Goal: Navigation & Orientation: Find specific page/section

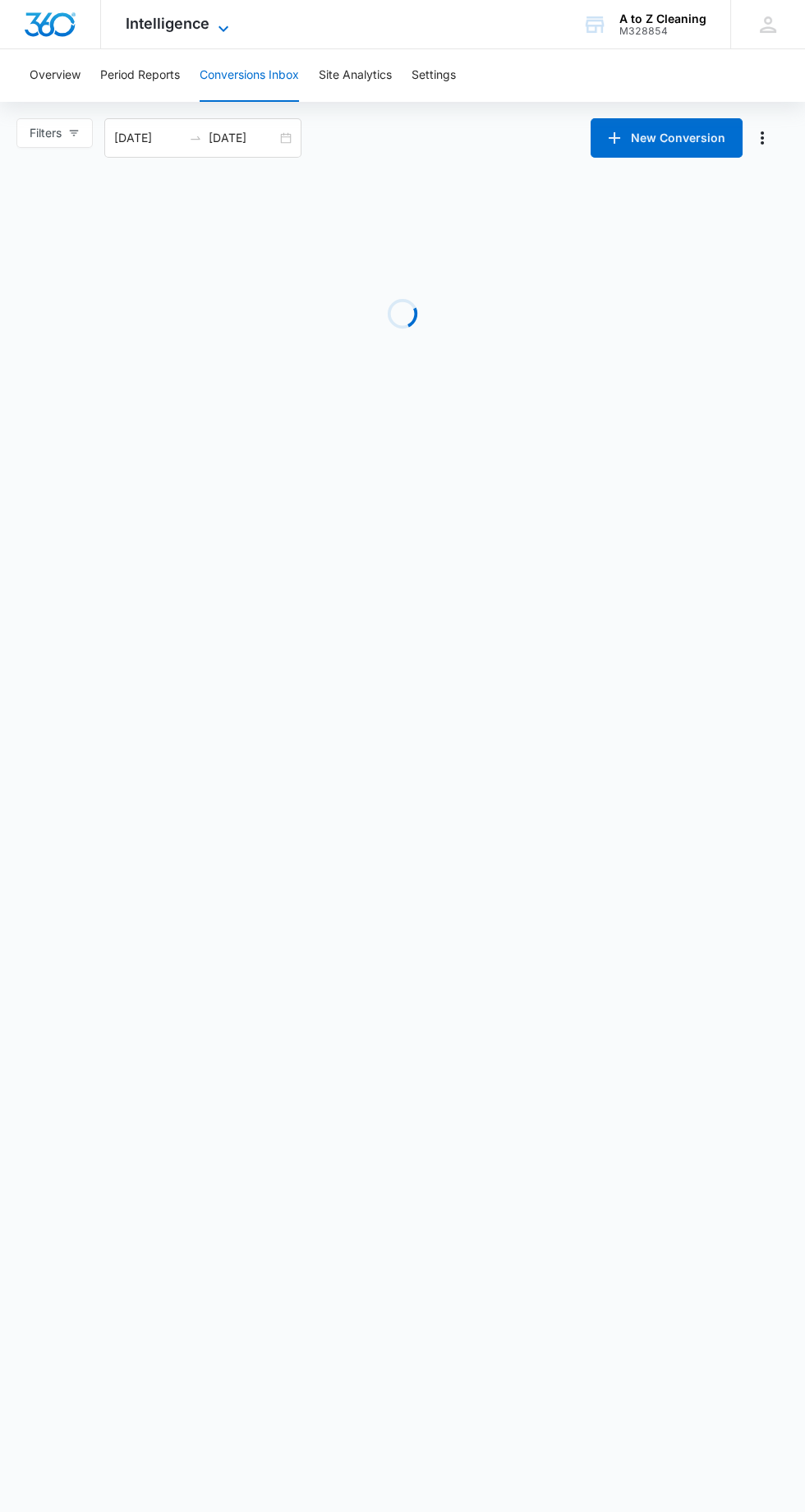
click at [221, 23] on icon at bounding box center [224, 28] width 19 height 19
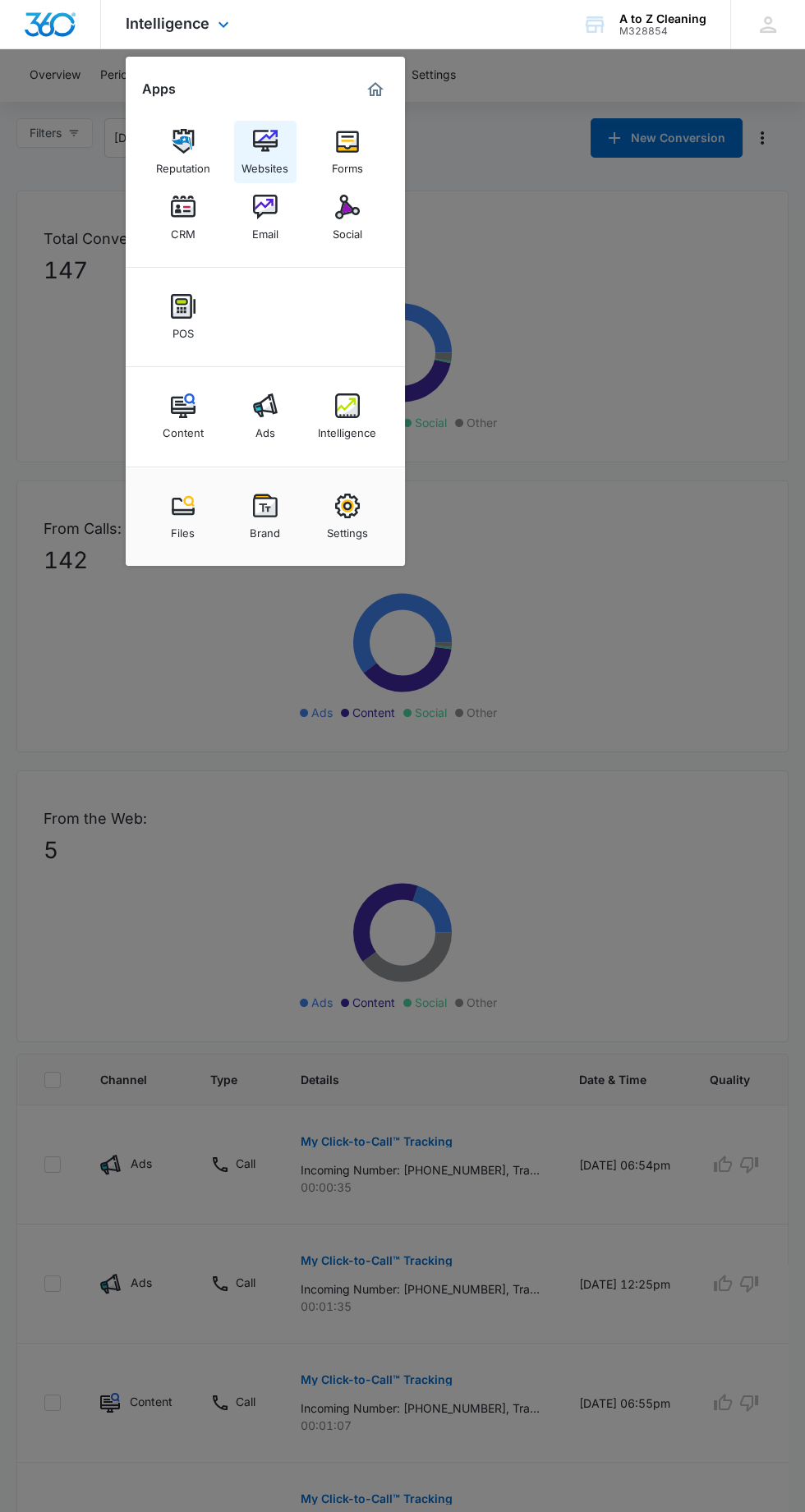
click at [278, 146] on link "Websites" at bounding box center [265, 152] width 62 height 62
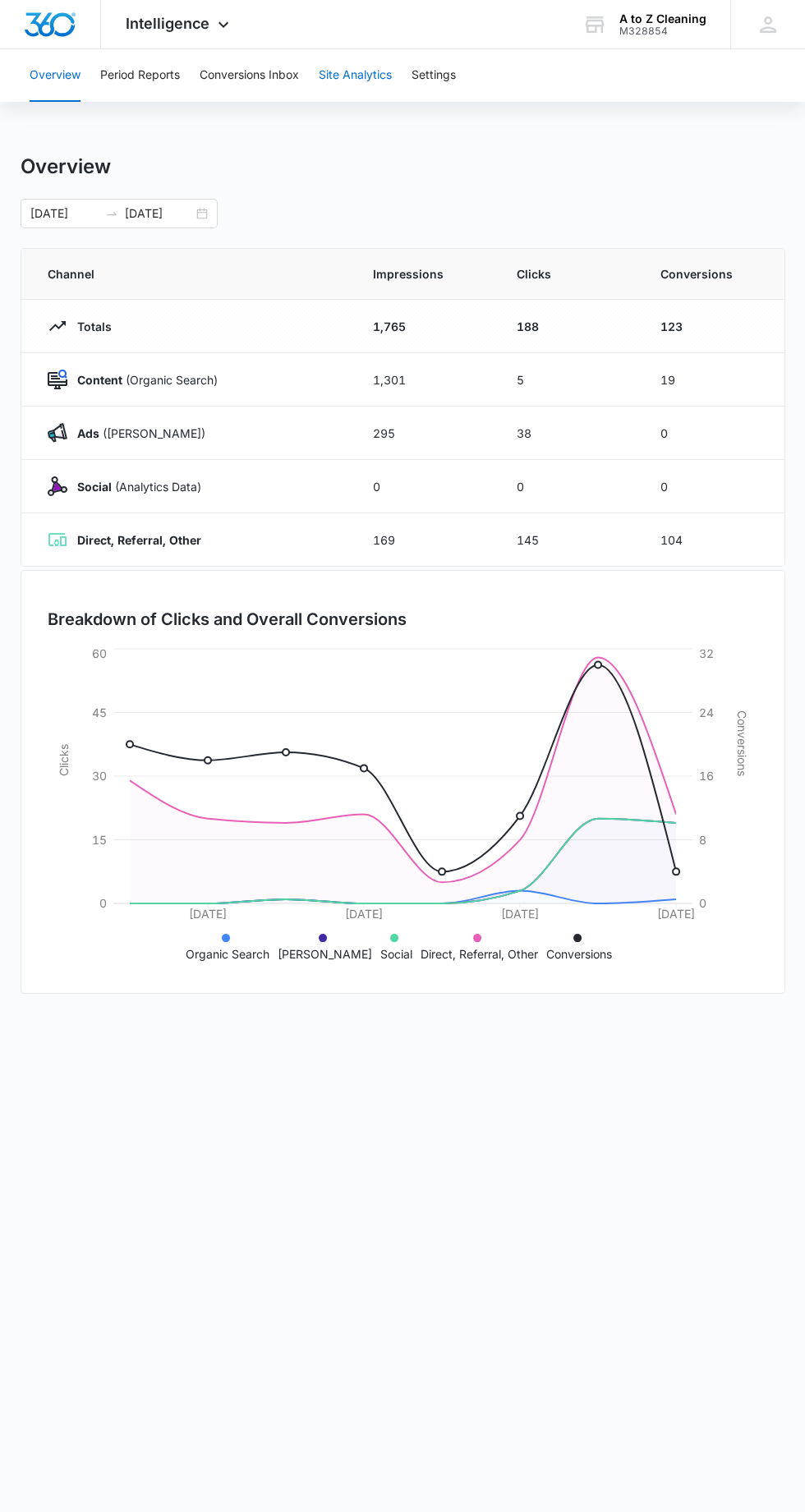
click at [339, 75] on button "Site Analytics" at bounding box center [355, 76] width 73 height 53
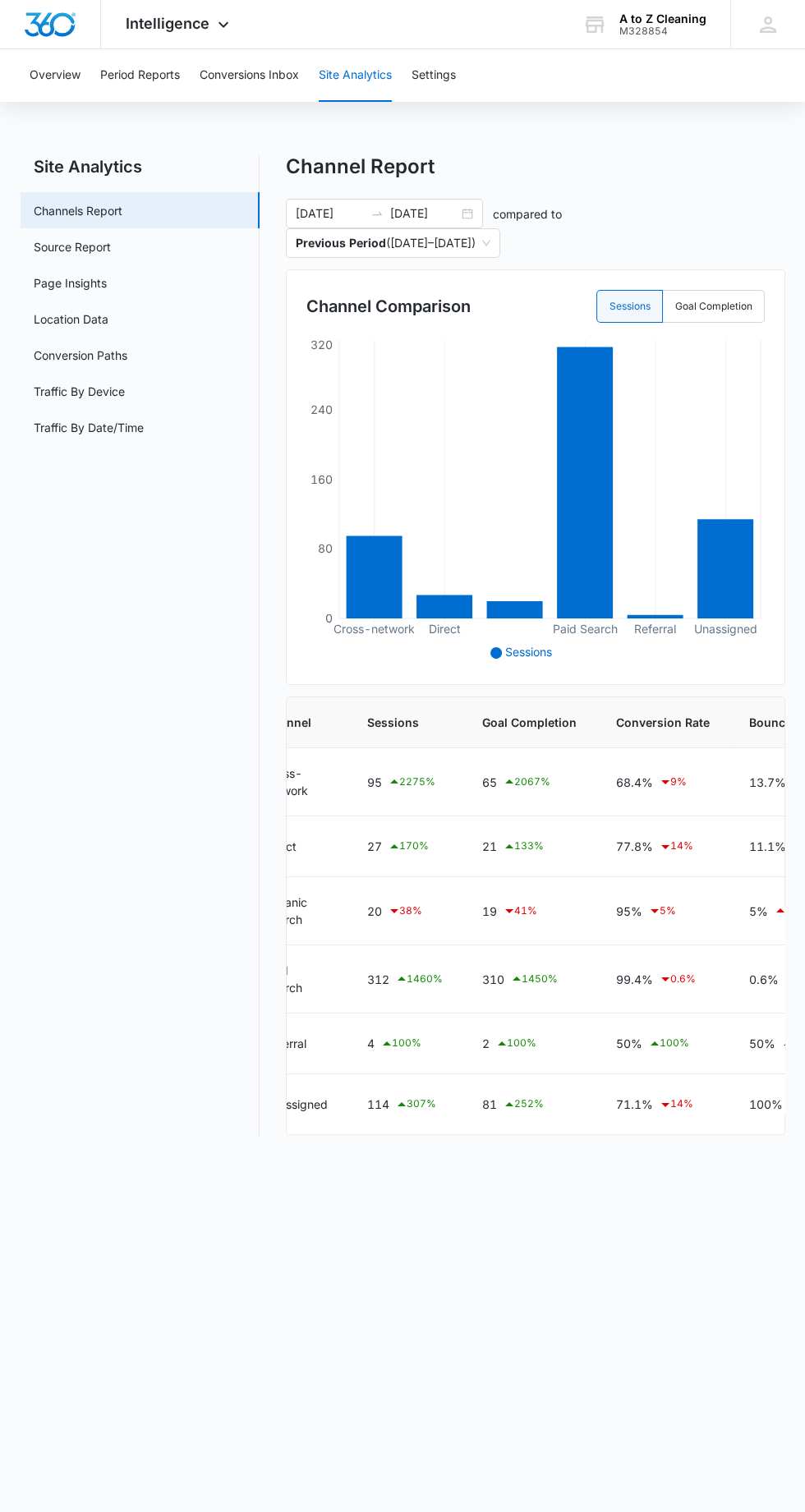
scroll to position [0, 178]
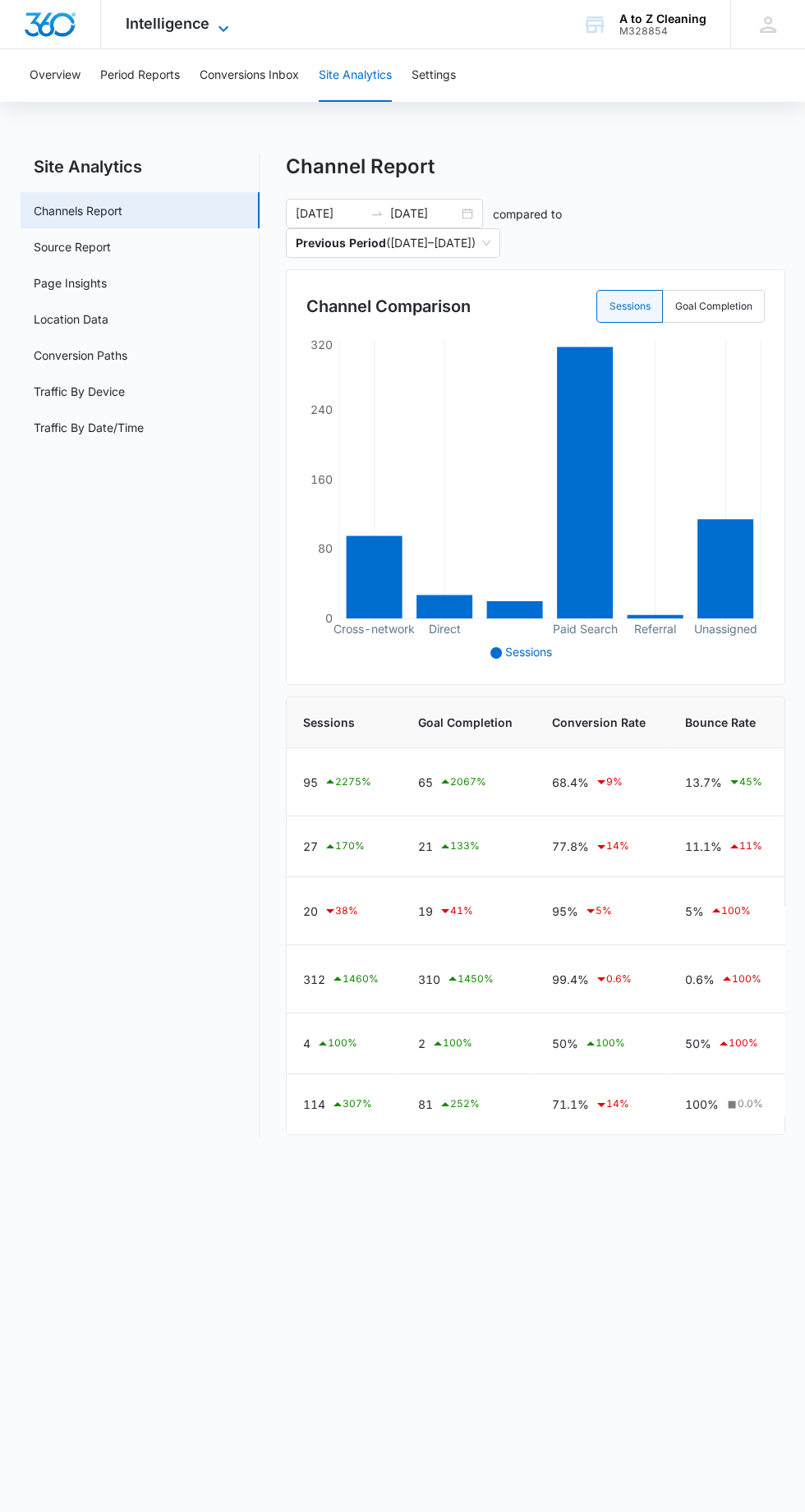
click at [191, 18] on span "Intelligence" at bounding box center [167, 23] width 84 height 18
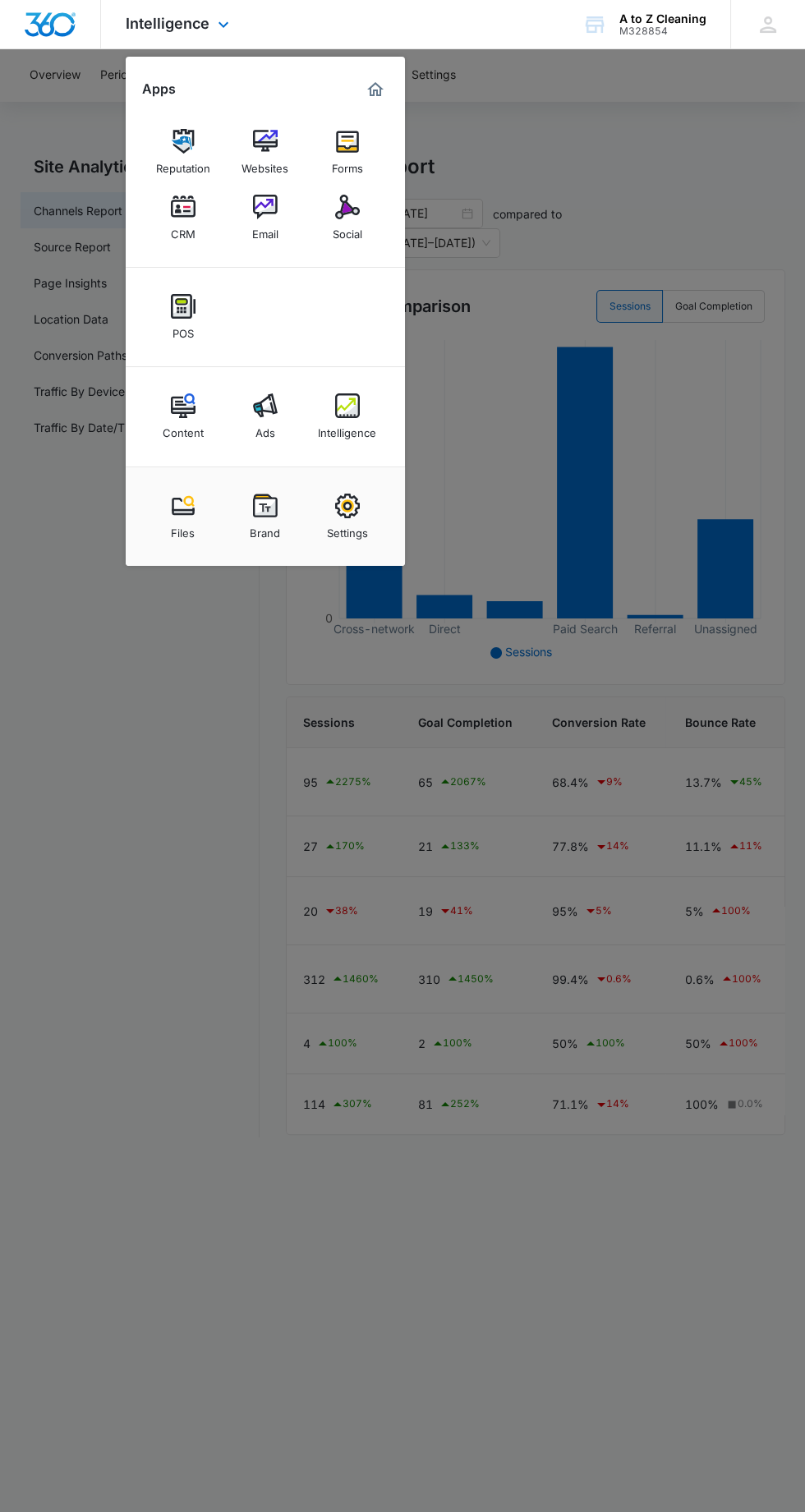
click at [374, 95] on img "Marketing 360® Dashboard" at bounding box center [375, 89] width 19 height 19
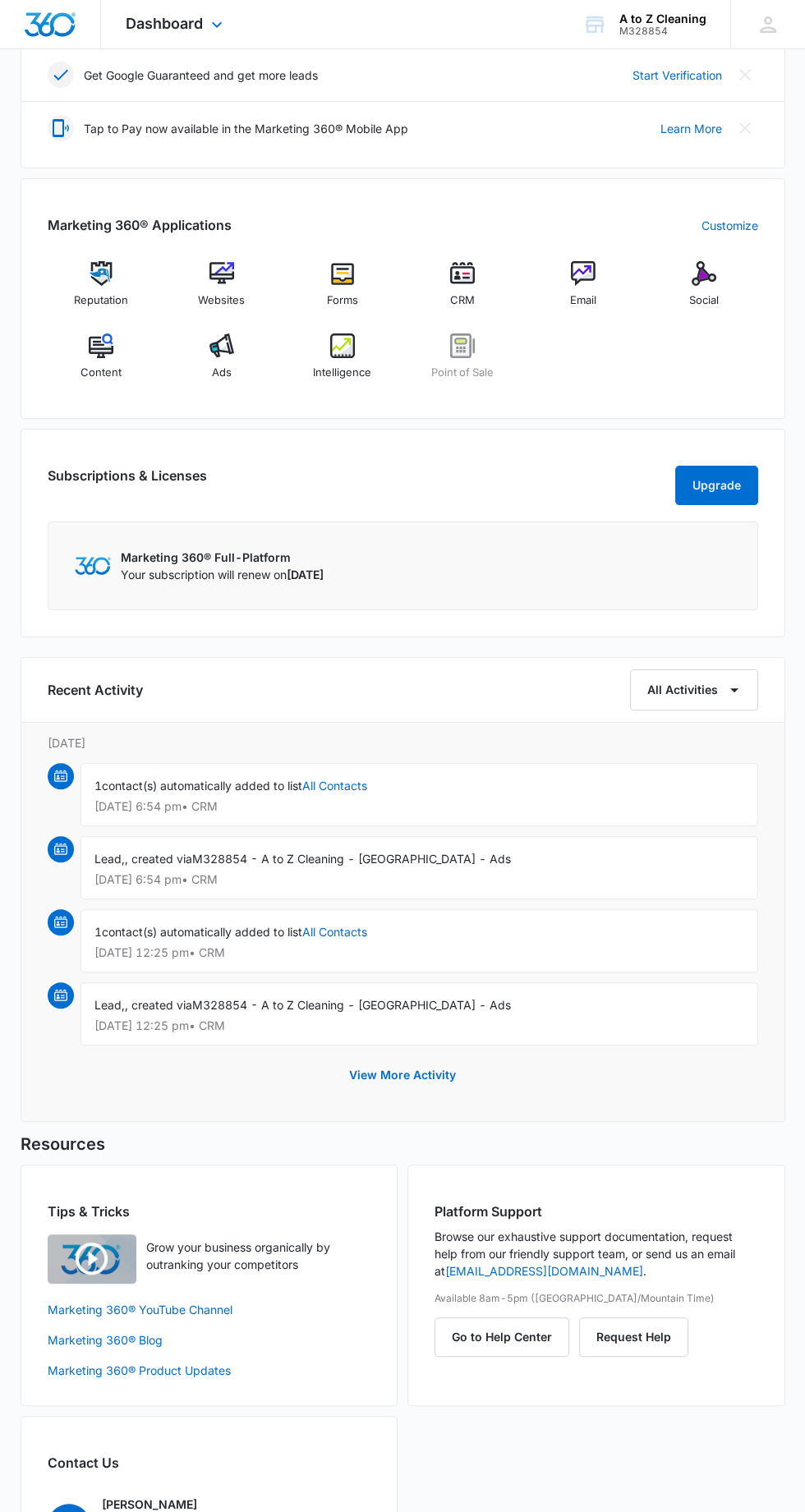
scroll to position [482, 0]
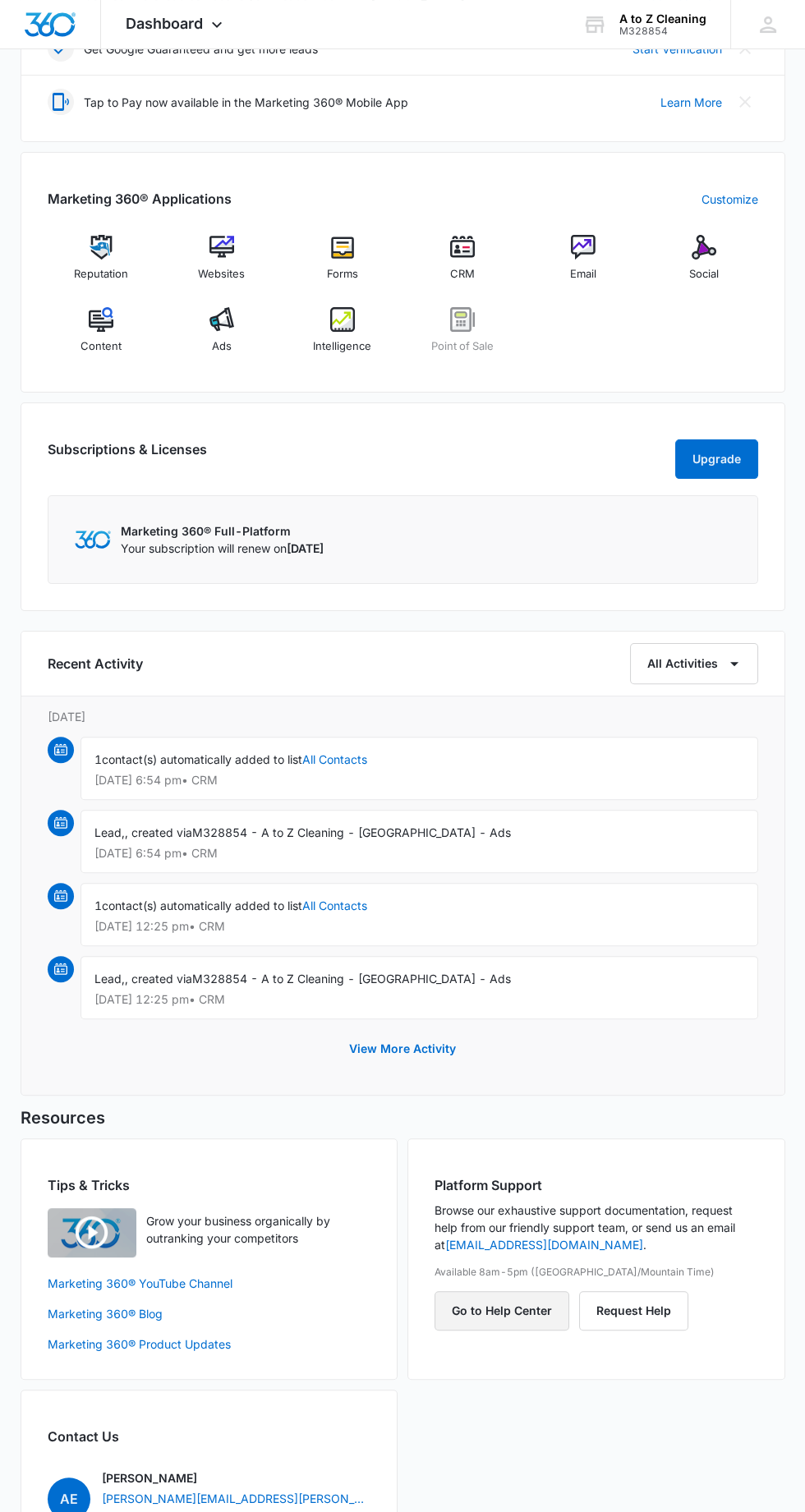
click at [533, 1305] on button "Go to Help Center" at bounding box center [502, 1311] width 135 height 40
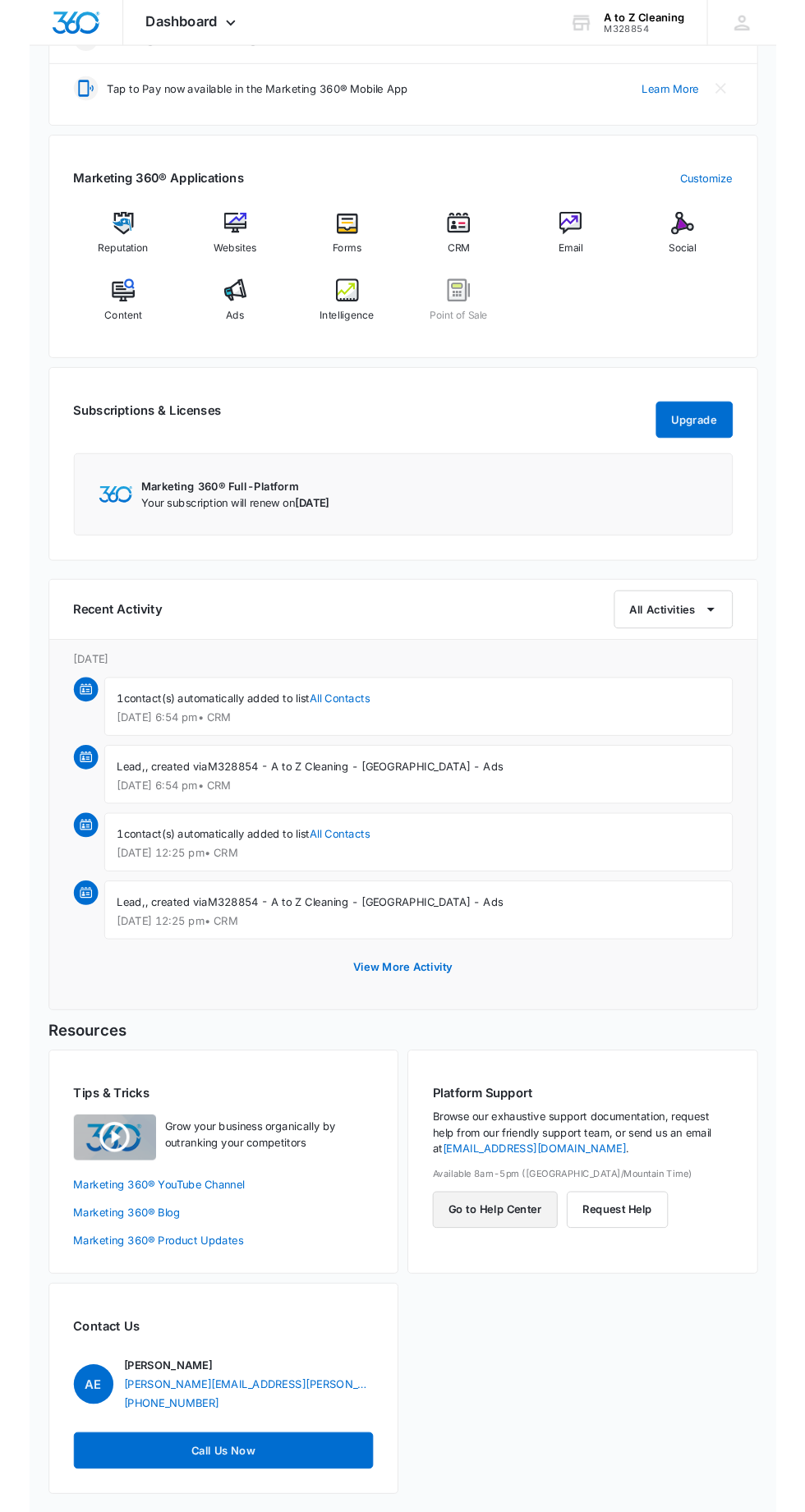
scroll to position [590, 0]
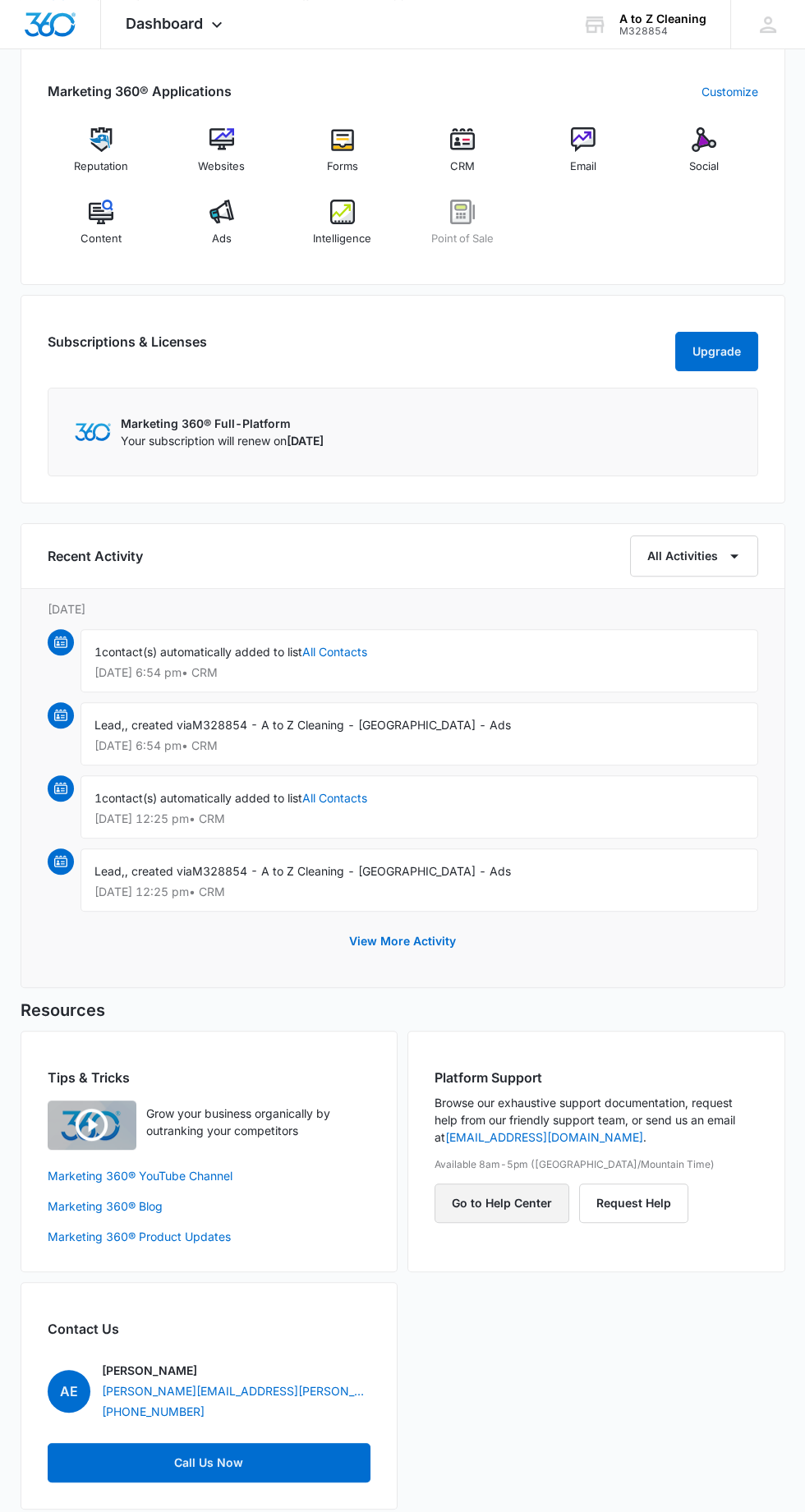
click at [546, 1186] on button "Go to Help Center" at bounding box center [502, 1203] width 135 height 40
click at [235, 146] on div "Websites" at bounding box center [221, 157] width 108 height 59
